Goal: Task Accomplishment & Management: Manage account settings

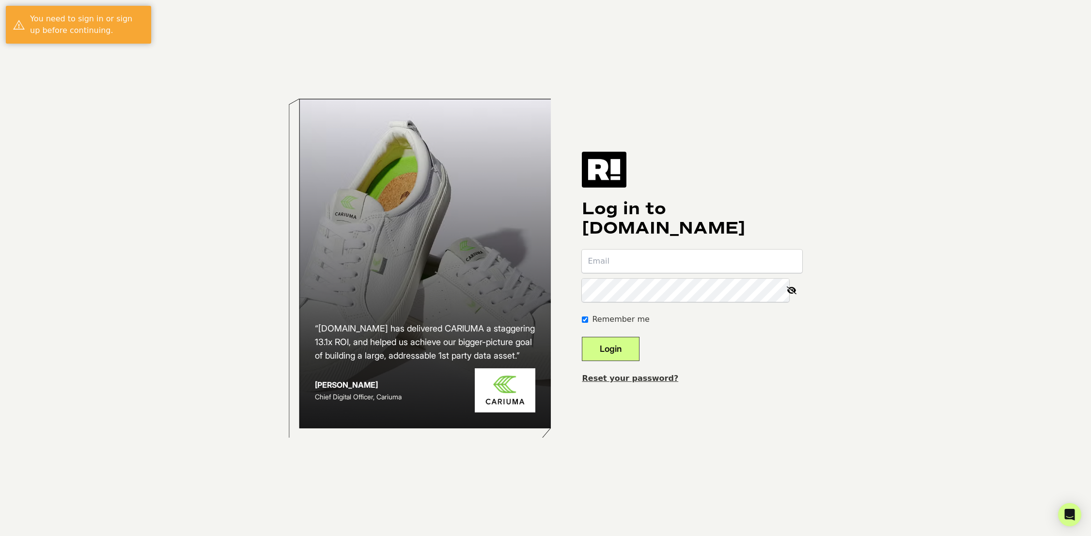
type input "[EMAIL_ADDRESS][DOMAIN_NAME]"
click at [616, 341] on button "Login" at bounding box center [611, 349] width 58 height 24
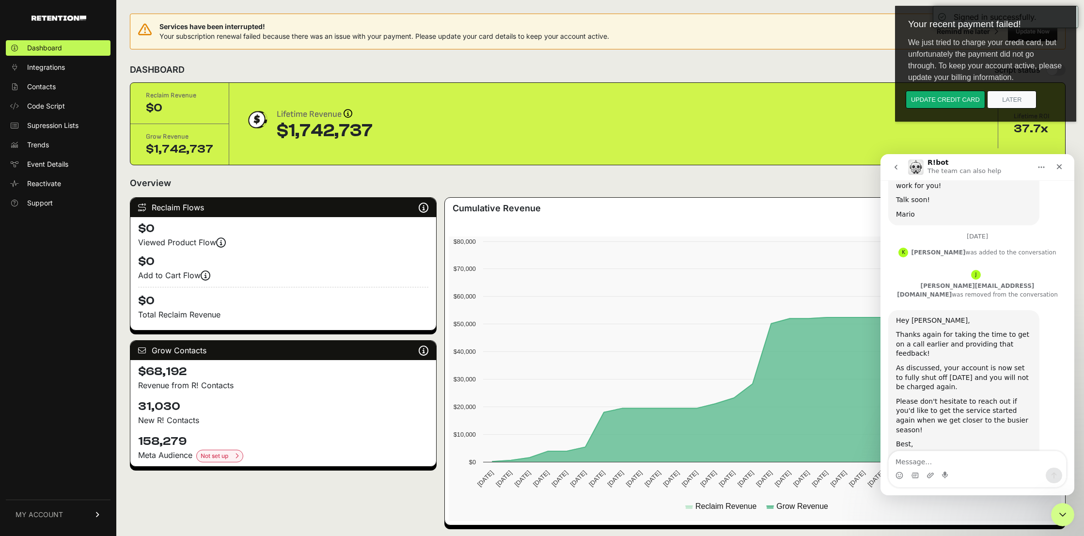
scroll to position [1048, 0]
click at [1063, 166] on html "Your recent payment failed! We just tried to charge your credit card, but unfor…" at bounding box center [989, 85] width 189 height 170
click at [1057, 166] on html "Your recent payment failed! We just tried to charge your credit card, but unfor…" at bounding box center [989, 85] width 189 height 170
click at [967, 102] on button "Update credit card" at bounding box center [945, 100] width 79 height 18
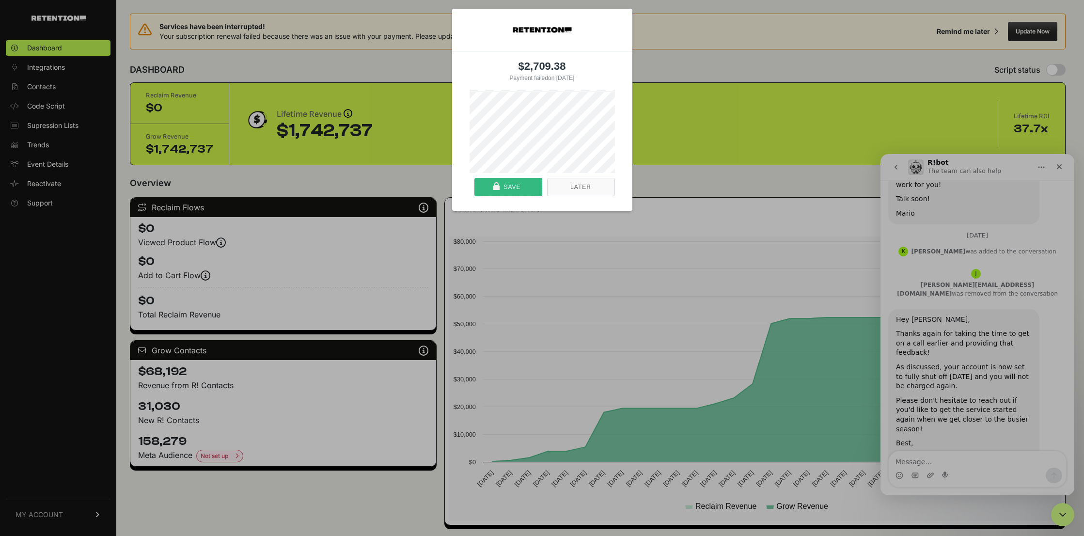
click at [523, 187] on div "Save" at bounding box center [508, 186] width 61 height 17
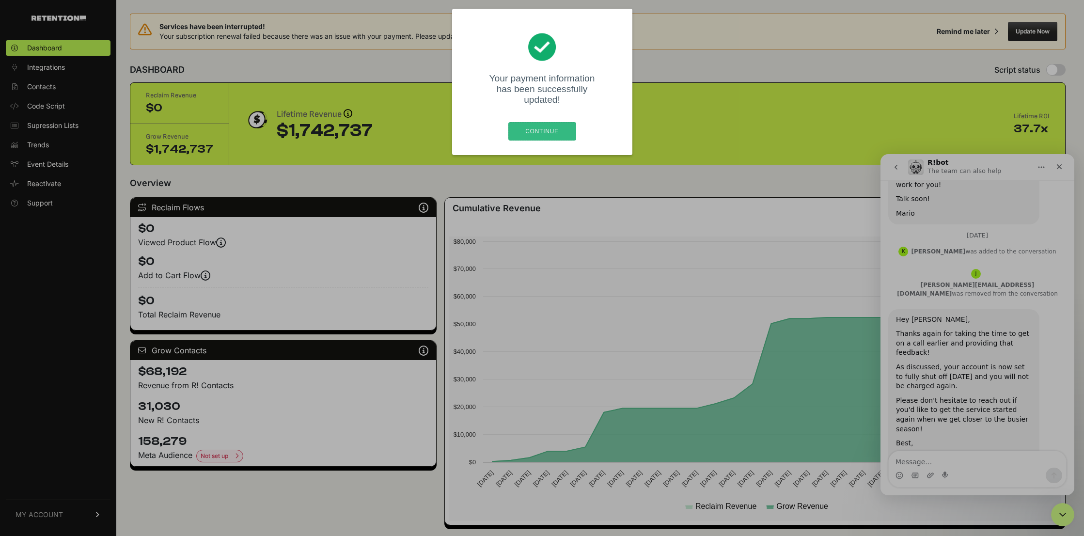
click at [546, 123] on div "Continue" at bounding box center [542, 131] width 61 height 17
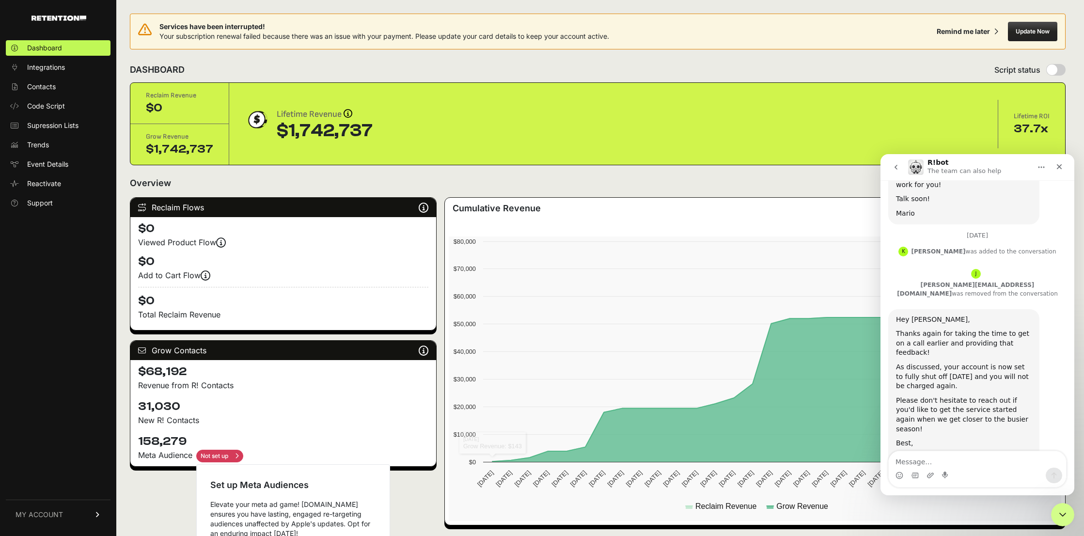
click at [239, 455] on input "checkbox" at bounding box center [219, 456] width 47 height 13
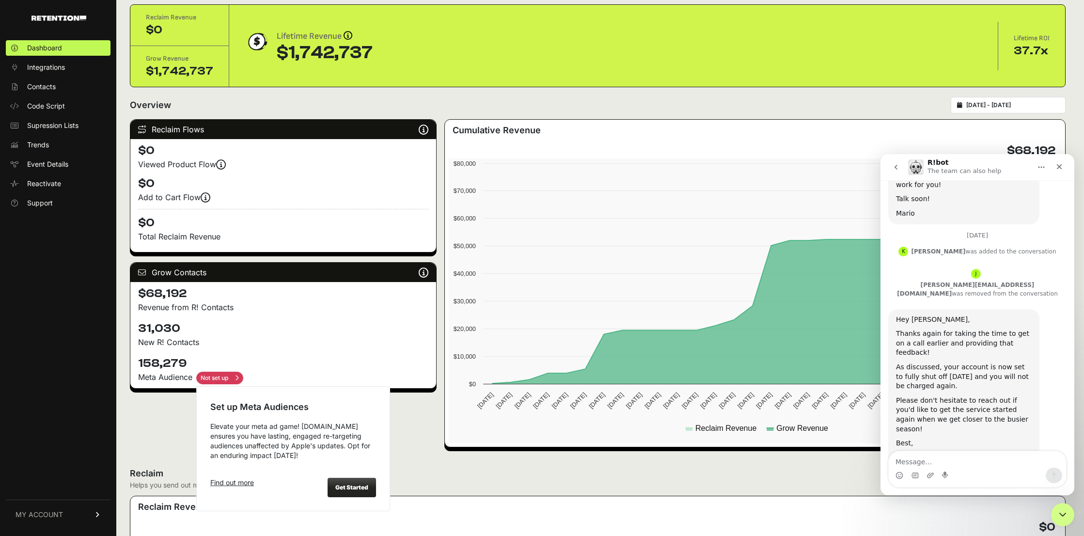
scroll to position [98, 0]
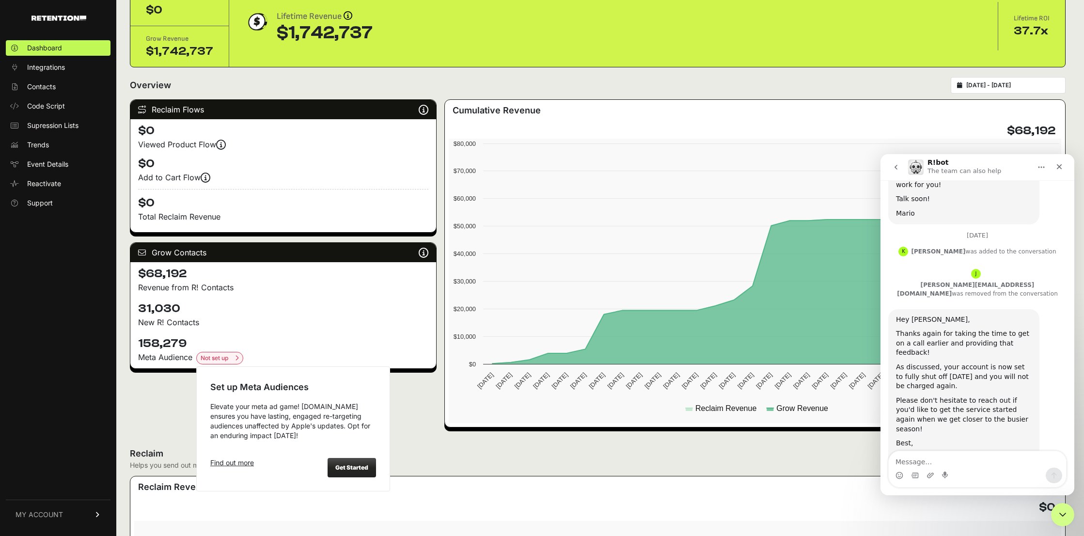
click at [343, 470] on strong "Get Started" at bounding box center [351, 467] width 33 height 7
click at [229, 361] on input "checkbox" at bounding box center [219, 358] width 47 height 13
click at [347, 467] on strong "Get Started" at bounding box center [351, 467] width 33 height 7
click at [358, 471] on div "Get Started" at bounding box center [352, 467] width 48 height 19
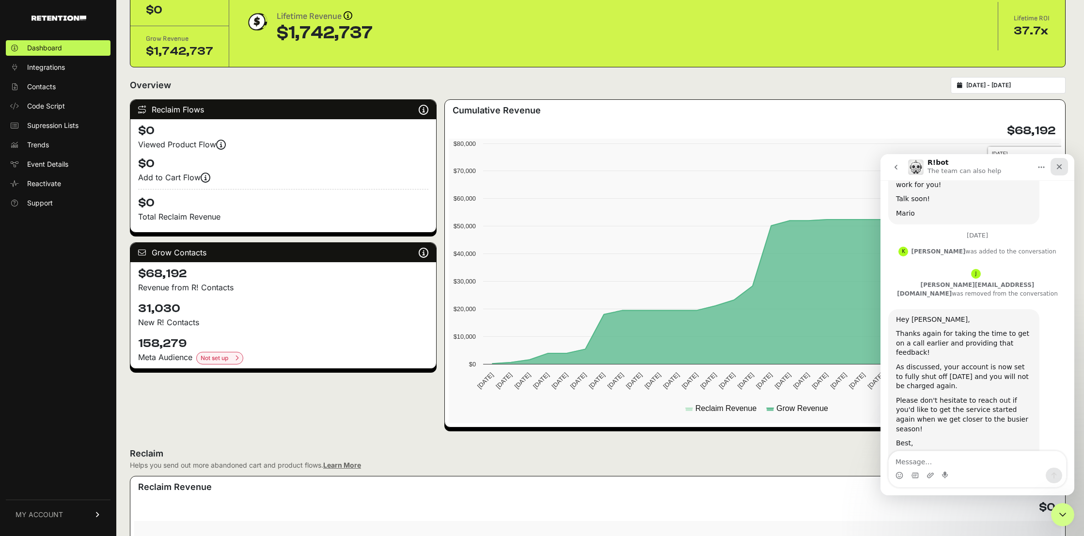
click at [1064, 165] on div "Close" at bounding box center [1058, 166] width 17 height 17
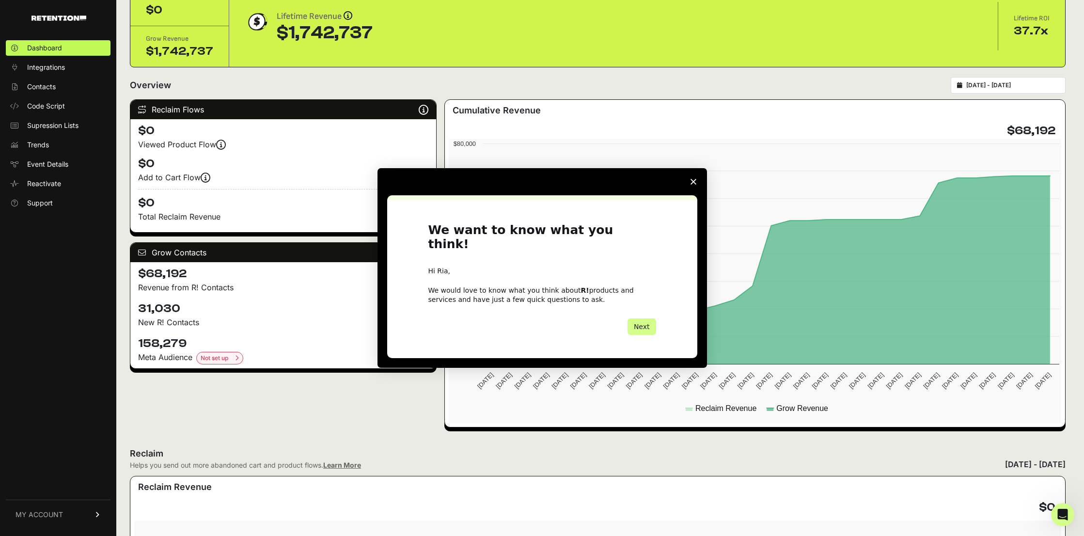
scroll to position [1048, 0]
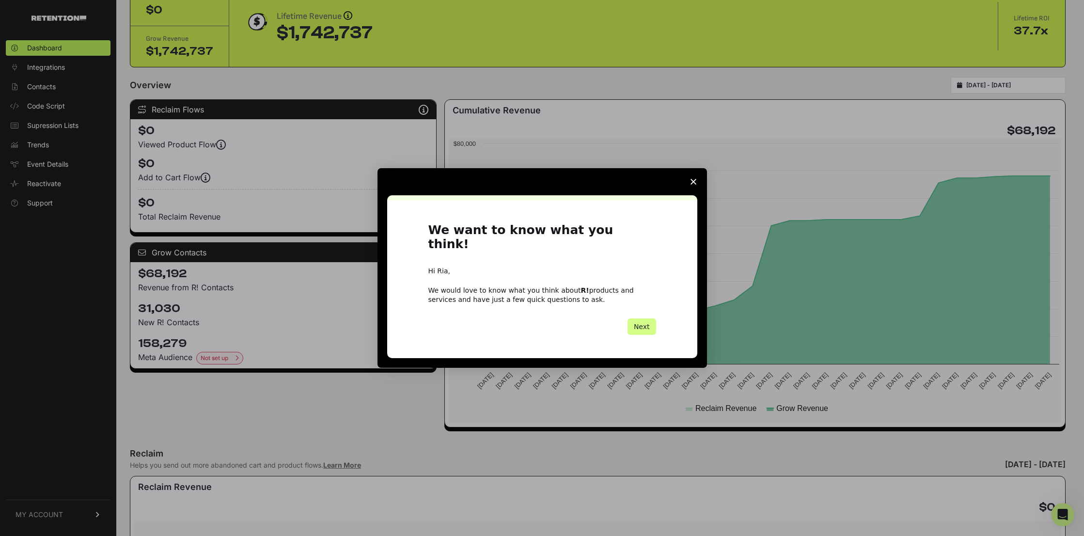
click at [689, 188] on span "Close survey" at bounding box center [693, 181] width 27 height 27
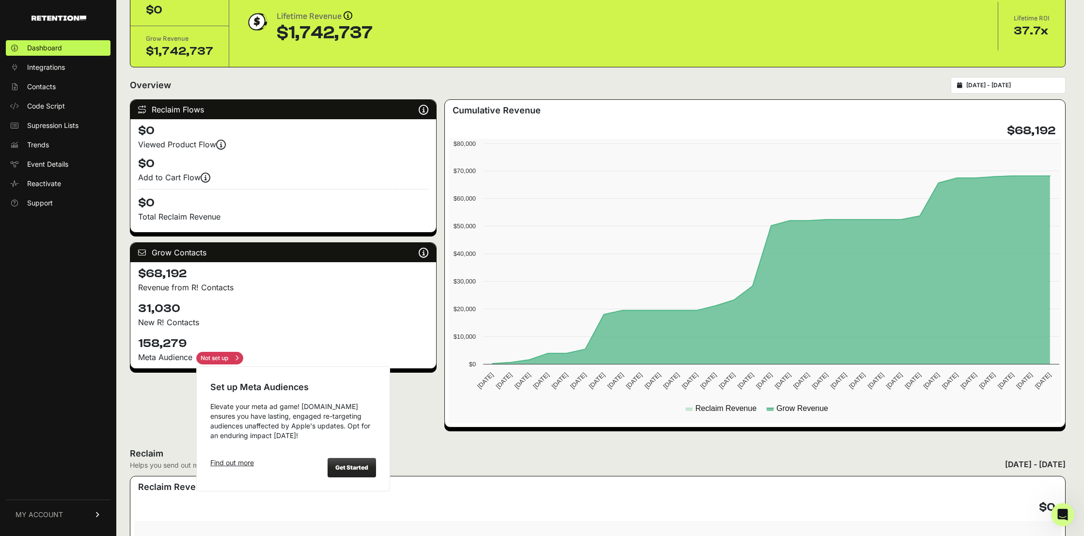
click at [227, 359] on input "checkbox" at bounding box center [219, 358] width 47 height 13
click at [348, 466] on strong "Get Started" at bounding box center [351, 467] width 33 height 7
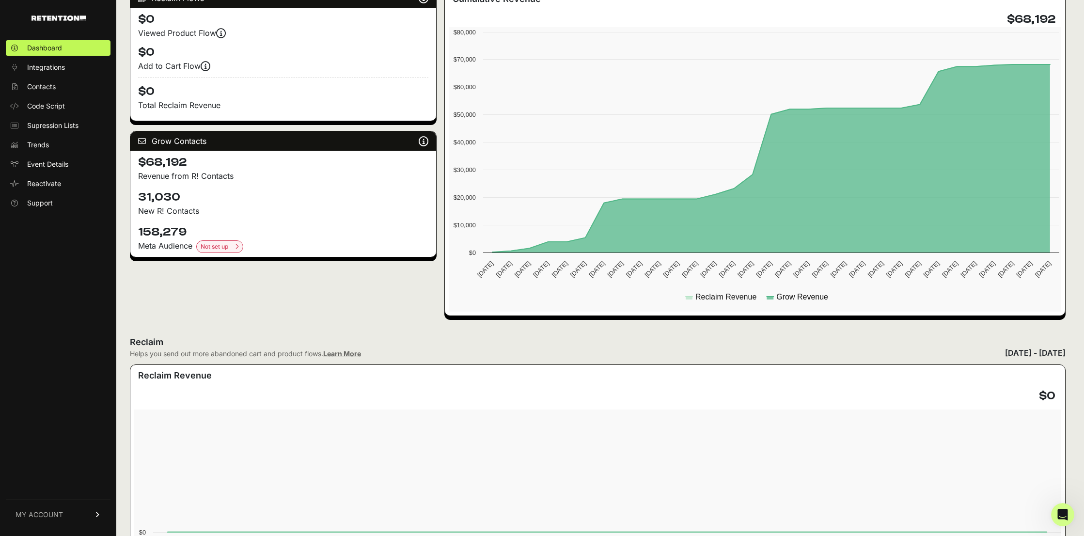
scroll to position [207, 0]
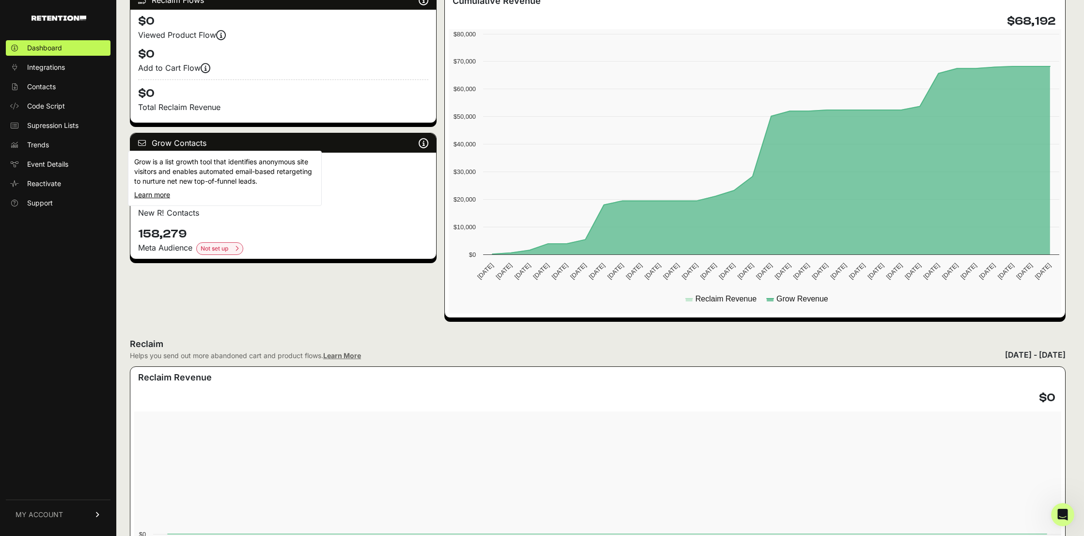
click at [426, 143] on icon at bounding box center [424, 143] width 10 height 0
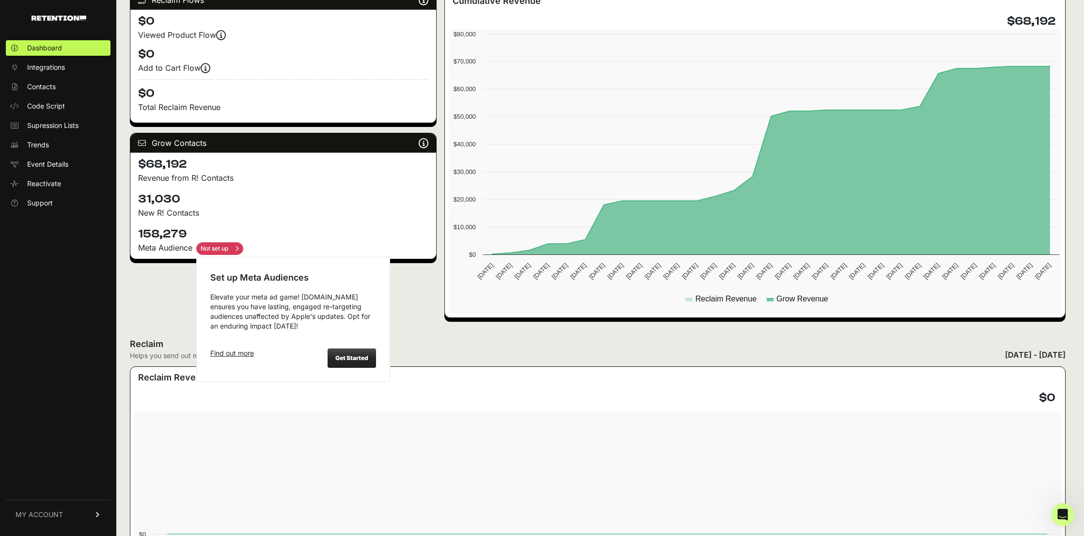
click at [215, 249] on input "checkbox" at bounding box center [219, 248] width 47 height 13
checkbox input "false"
click at [242, 353] on link "Find out more" at bounding box center [232, 353] width 44 height 10
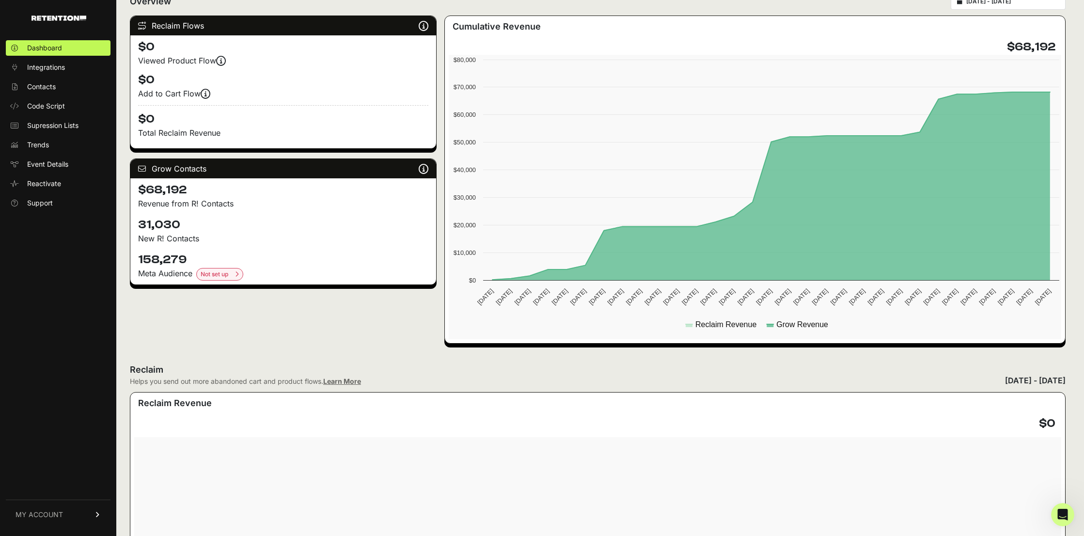
scroll to position [0, 0]
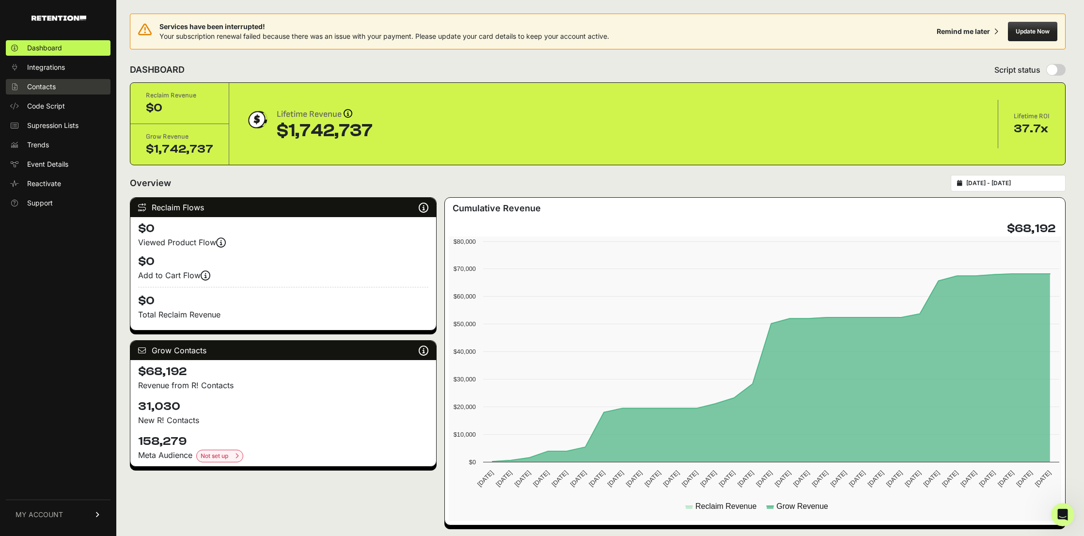
click at [53, 82] on span "Contacts" at bounding box center [41, 87] width 29 height 10
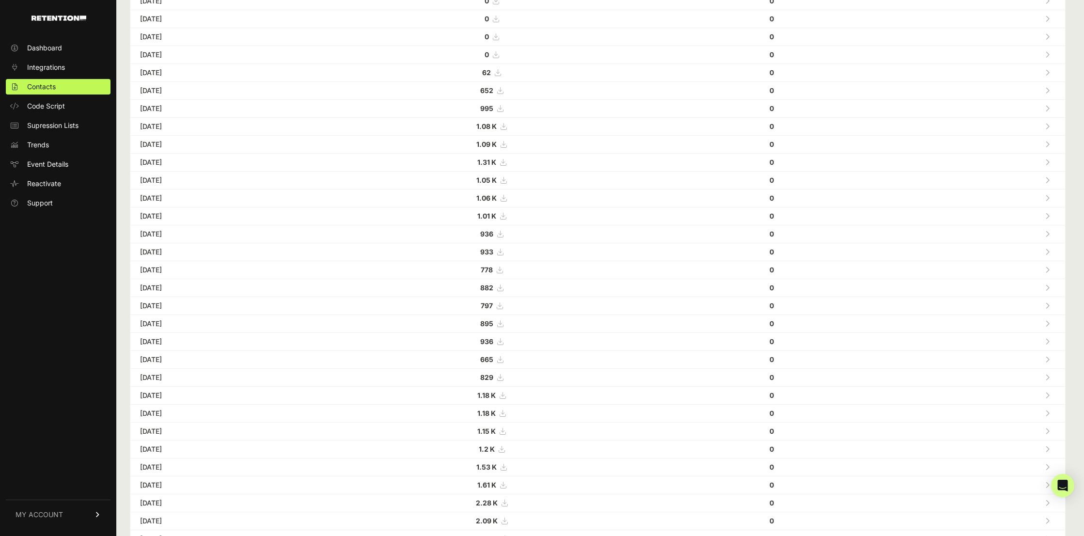
scroll to position [150, 0]
click at [38, 141] on span "Trends" at bounding box center [38, 145] width 22 height 10
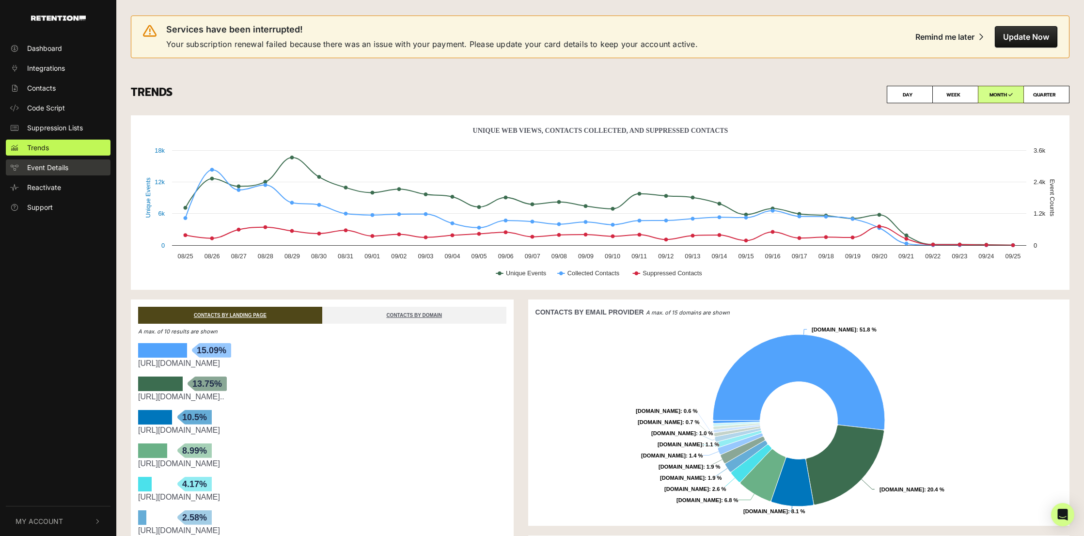
click at [45, 171] on span "Event Details" at bounding box center [47, 167] width 41 height 10
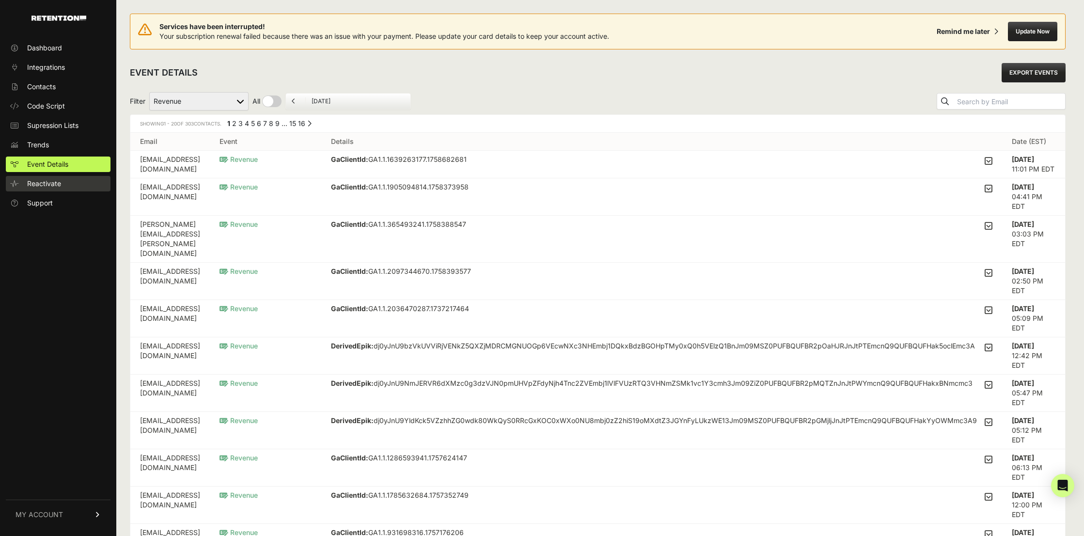
click at [66, 188] on link "Reactivate" at bounding box center [58, 184] width 105 height 16
